Goal: Task Accomplishment & Management: Understand process/instructions

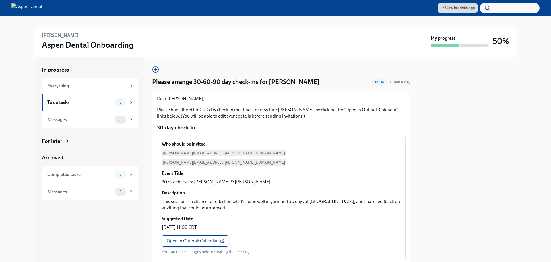
click at [184, 238] on span "Open in Outlook Calendar" at bounding box center [195, 241] width 57 height 6
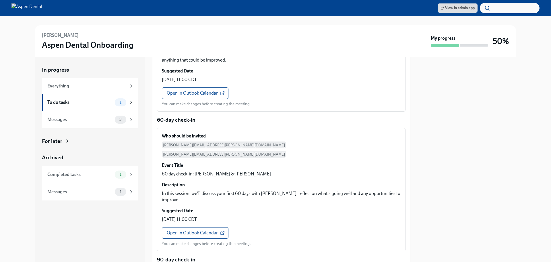
scroll to position [172, 0]
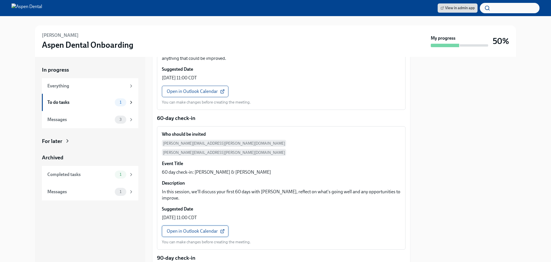
click at [184, 228] on span "Open in Outlook Calendar" at bounding box center [195, 231] width 57 height 6
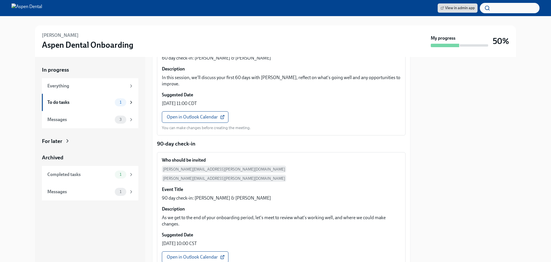
scroll to position [312, 0]
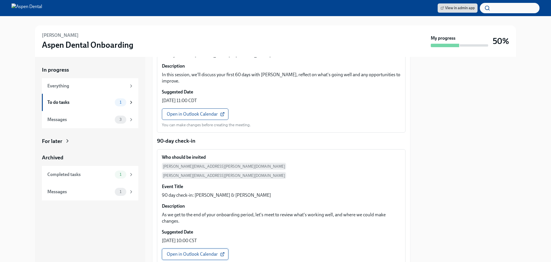
click at [189, 251] on span "Open in Outlook Calendar" at bounding box center [195, 254] width 57 height 6
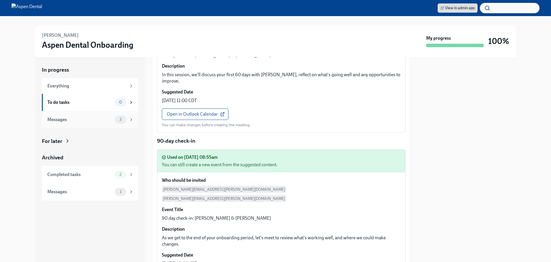
click at [96, 121] on div "Messages" at bounding box center [79, 119] width 65 height 6
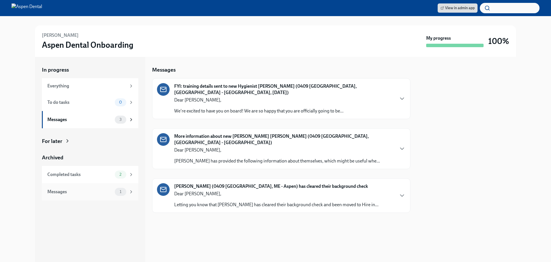
click at [78, 189] on div "Messages" at bounding box center [79, 191] width 65 height 6
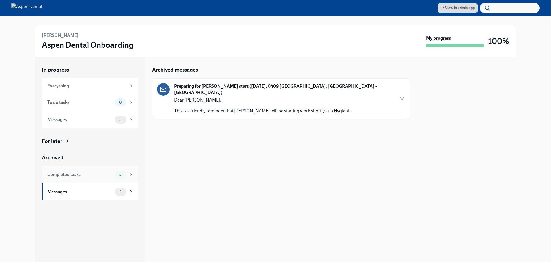
click at [79, 174] on div "Completed tasks" at bounding box center [79, 174] width 65 height 6
